Goal: Task Accomplishment & Management: Use online tool/utility

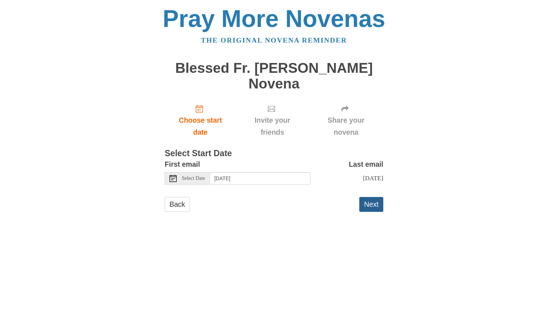
click at [374, 206] on button "Next" at bounding box center [371, 204] width 24 height 15
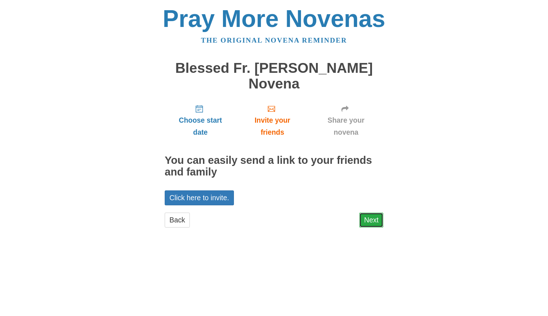
click at [375, 224] on link "Next" at bounding box center [371, 220] width 24 height 15
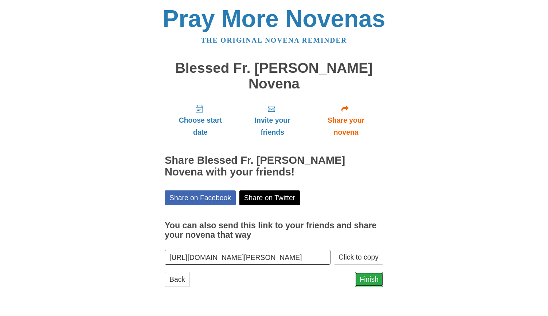
click at [367, 283] on link "Finish" at bounding box center [369, 279] width 28 height 15
